Goal: Information Seeking & Learning: Learn about a topic

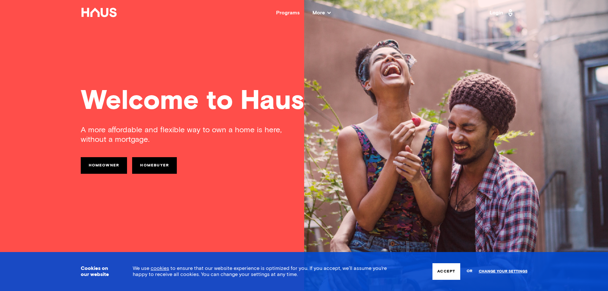
click at [291, 13] on div "Programs" at bounding box center [288, 12] width 24 height 5
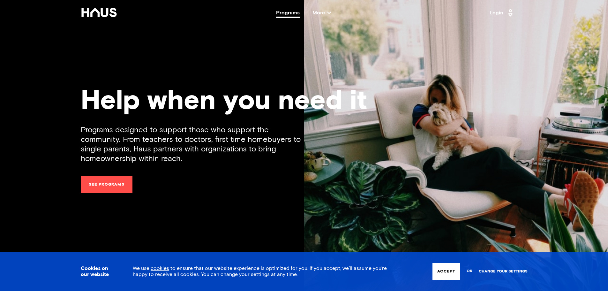
click at [318, 13] on span "More" at bounding box center [321, 12] width 18 height 5
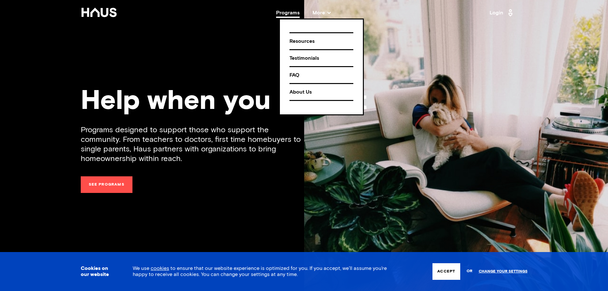
click at [294, 91] on div "About Us" at bounding box center [321, 91] width 64 height 11
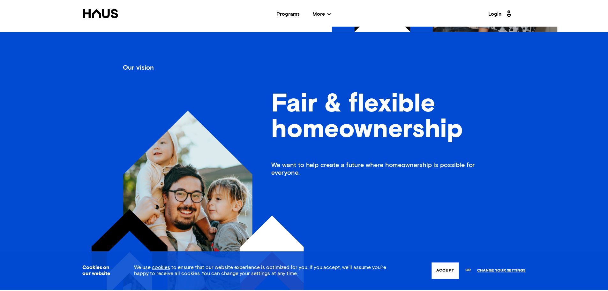
scroll to position [245, 0]
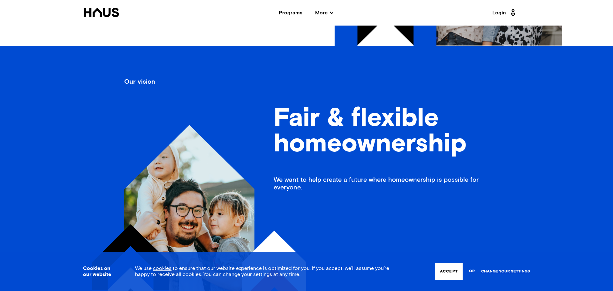
click at [319, 12] on span "More" at bounding box center [324, 12] width 18 height 5
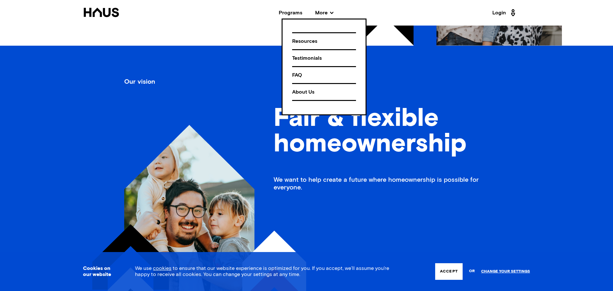
click at [295, 14] on div "Programs" at bounding box center [291, 12] width 24 height 5
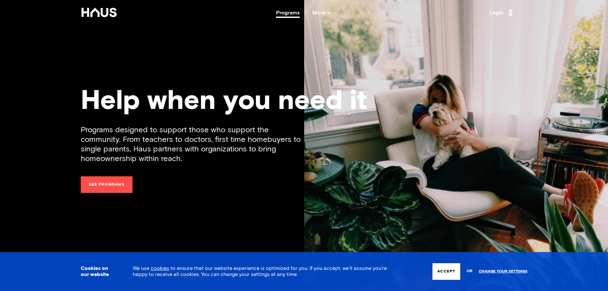
click at [295, 14] on div "Programs" at bounding box center [288, 12] width 24 height 5
click at [323, 12] on span "More" at bounding box center [321, 12] width 18 height 5
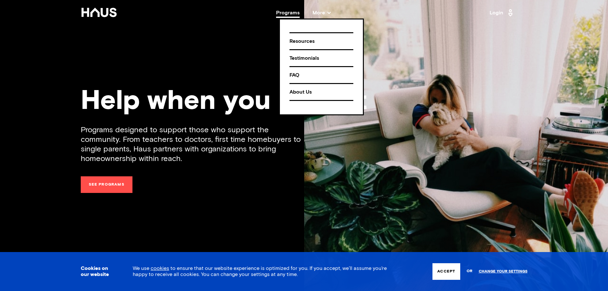
click at [295, 72] on div "FAQ" at bounding box center [321, 75] width 64 height 11
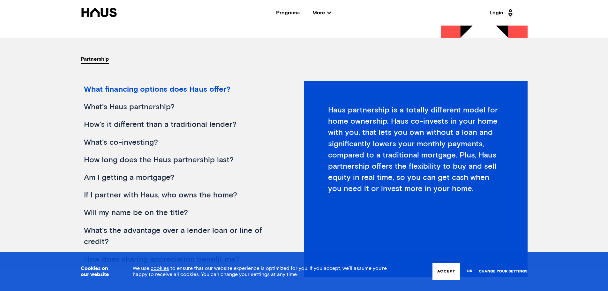
click at [216, 91] on div "What financing options does Haus offer?" at bounding box center [181, 90] width 201 height 18
click at [149, 105] on div "What's Haus partnership?" at bounding box center [181, 107] width 201 height 18
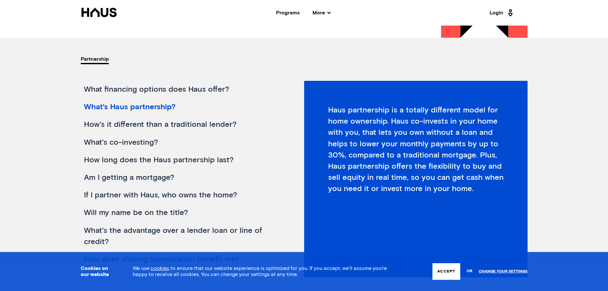
click at [144, 120] on div "How's it different than a traditional lender?" at bounding box center [181, 125] width 201 height 18
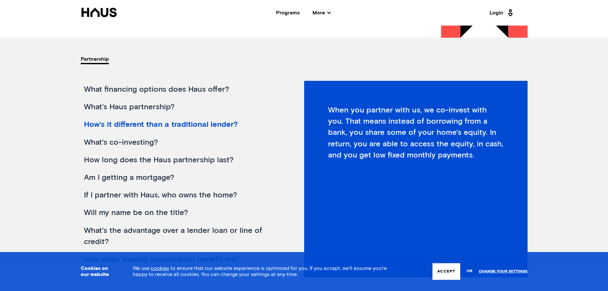
click at [132, 142] on div "What's co-investing?" at bounding box center [181, 143] width 201 height 18
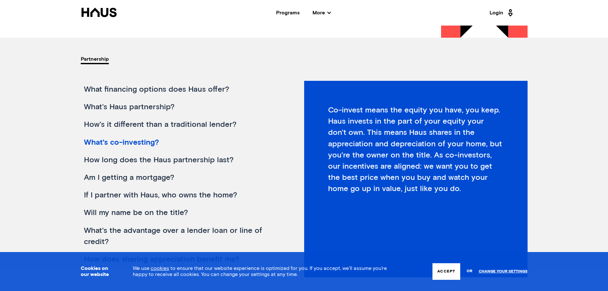
click at [125, 158] on div "How long does the Haus partnership last?" at bounding box center [181, 160] width 201 height 18
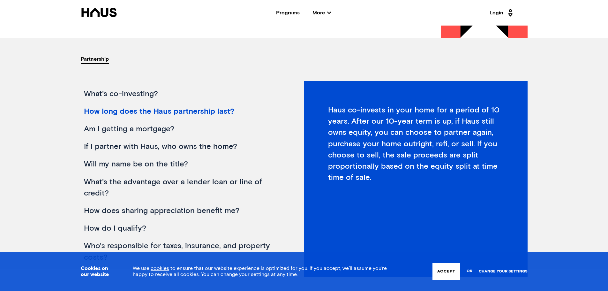
scroll to position [64, 0]
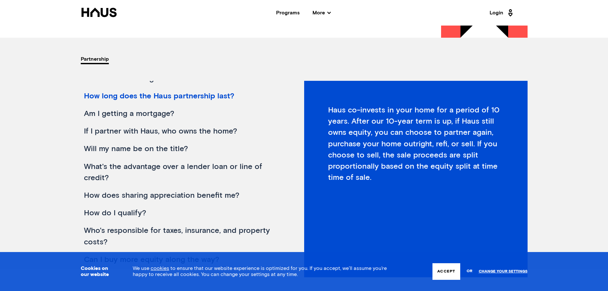
click at [132, 113] on div "Am I getting a mortgage?" at bounding box center [181, 114] width 201 height 18
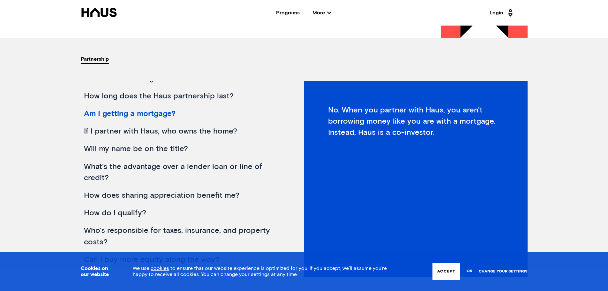
click at [123, 132] on div "If I partner with Haus, who owns the home?" at bounding box center [181, 132] width 201 height 18
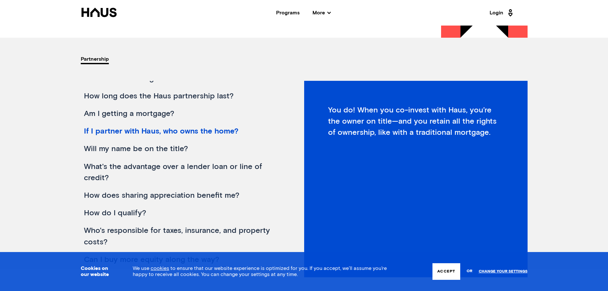
click at [113, 146] on div "Will my name be on the title?" at bounding box center [181, 149] width 201 height 18
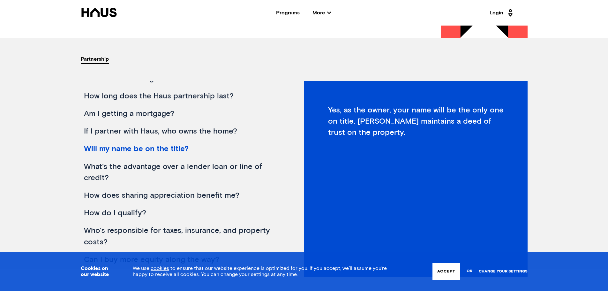
click at [103, 165] on div "What's the advantage over a lender loan or line of credit?" at bounding box center [181, 172] width 201 height 29
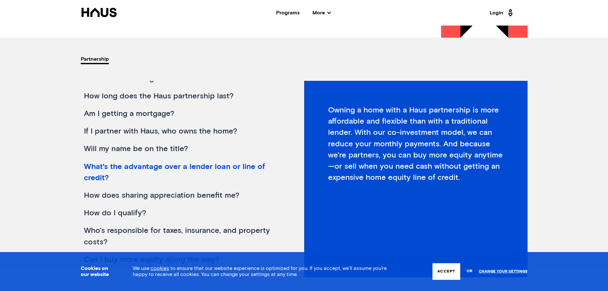
click at [98, 196] on div "How does sharing appreciation benefit me?" at bounding box center [181, 196] width 201 height 18
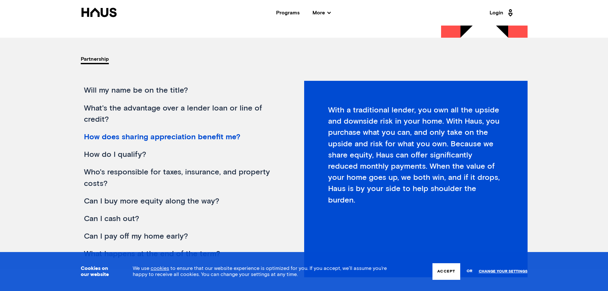
scroll to position [128, 0]
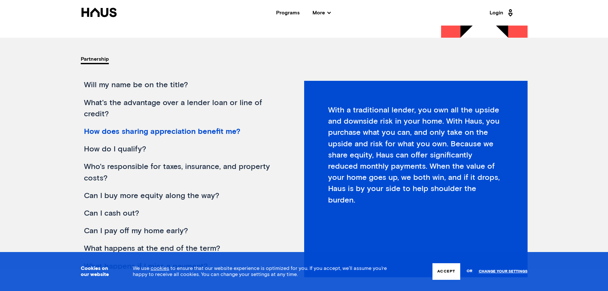
click at [123, 165] on div "Who's responsible for taxes, insurance, and property costs?" at bounding box center [181, 172] width 201 height 29
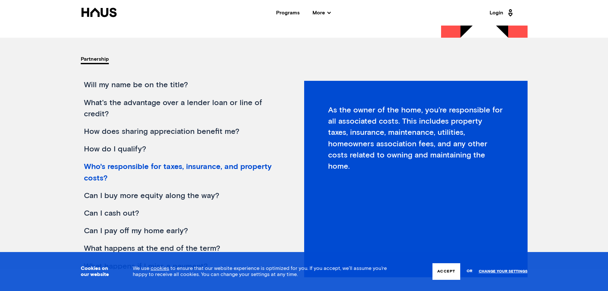
scroll to position [160, 0]
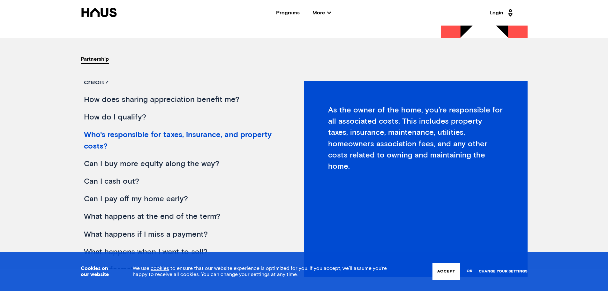
click at [123, 163] on div "Can I buy more equity along the way?" at bounding box center [181, 164] width 201 height 18
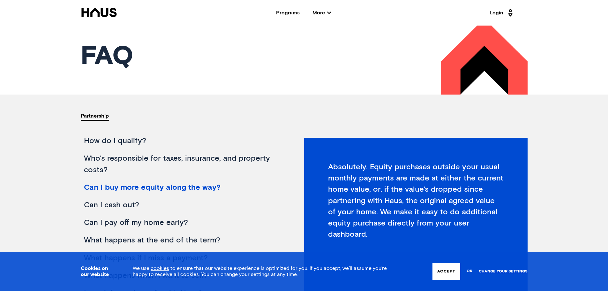
scroll to position [0, 0]
